Goal: Task Accomplishment & Management: Complete application form

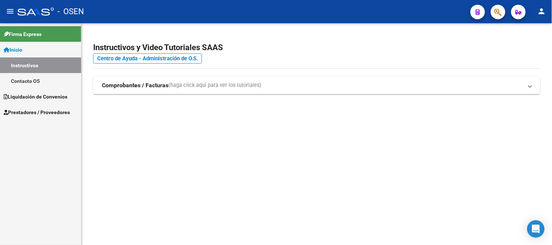
click at [44, 110] on span "Prestadores / Proveedores" at bounding box center [37, 112] width 66 height 8
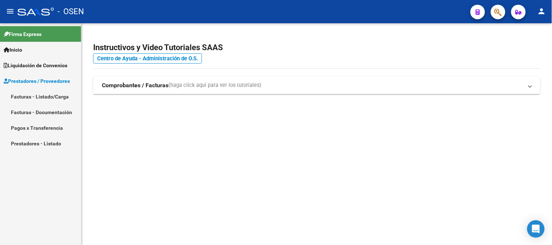
click at [48, 96] on link "Facturas - Listado/Carga" at bounding box center [40, 97] width 81 height 16
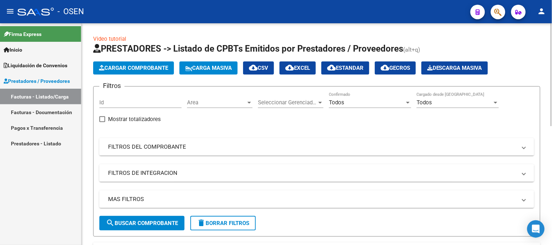
click at [144, 68] on span "Cargar Comprobante" at bounding box center [133, 68] width 69 height 7
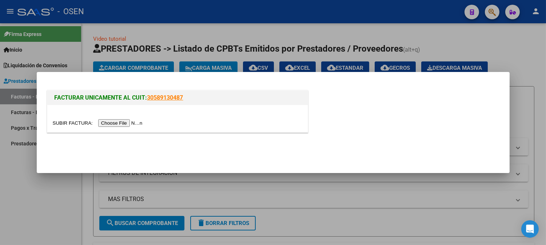
click at [130, 123] on input "file" at bounding box center [99, 123] width 92 height 8
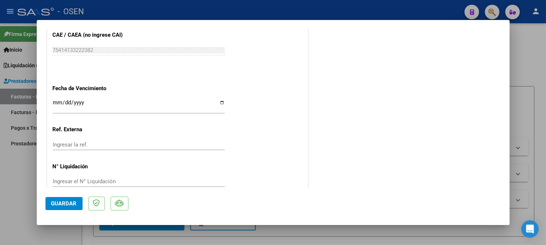
scroll to position [429, 0]
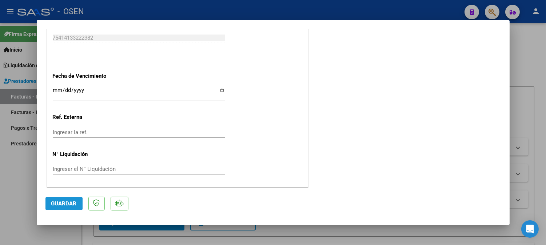
click at [59, 205] on span "Guardar" at bounding box center [63, 204] width 25 height 7
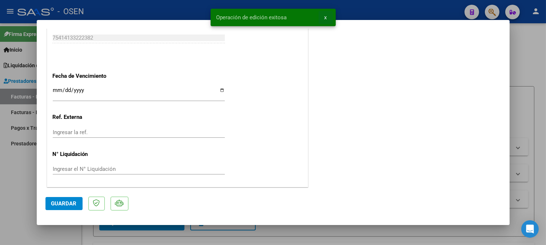
click at [325, 19] on span "x" at bounding box center [326, 17] width 3 height 7
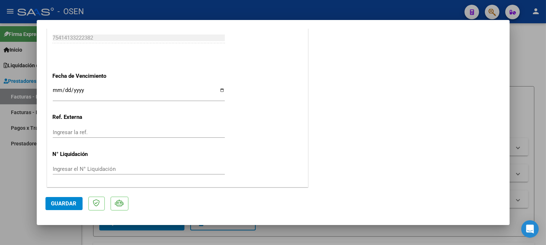
type input "$ 0,00"
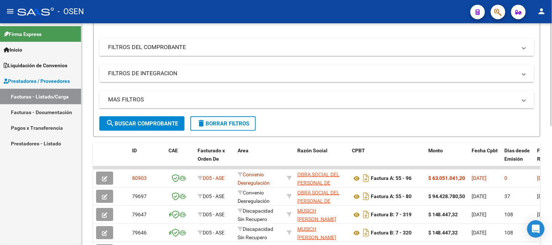
scroll to position [121, 0]
